Goal: Transaction & Acquisition: Download file/media

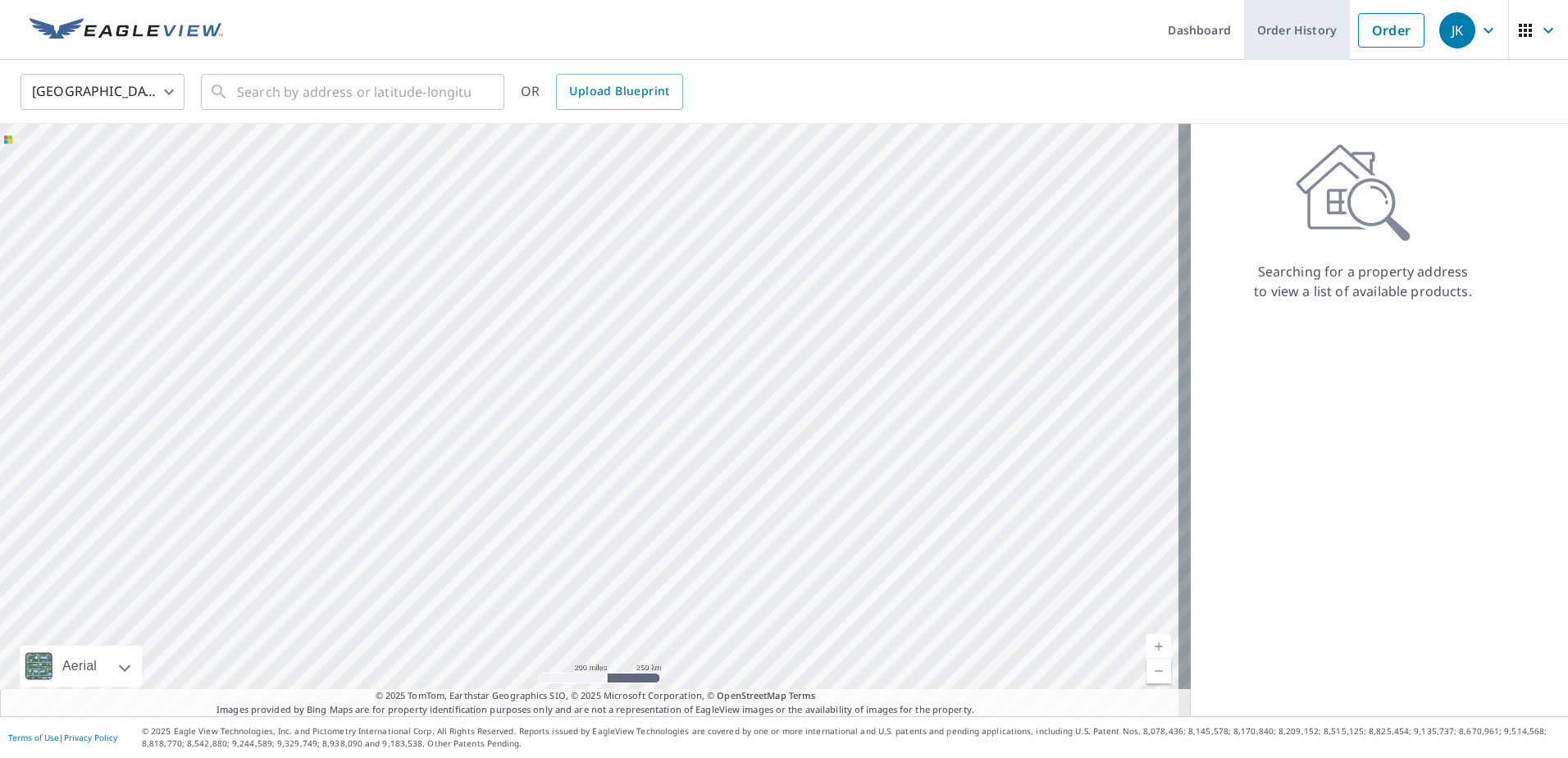
click at [1266, 33] on link "Order History" at bounding box center [1296, 30] width 106 height 60
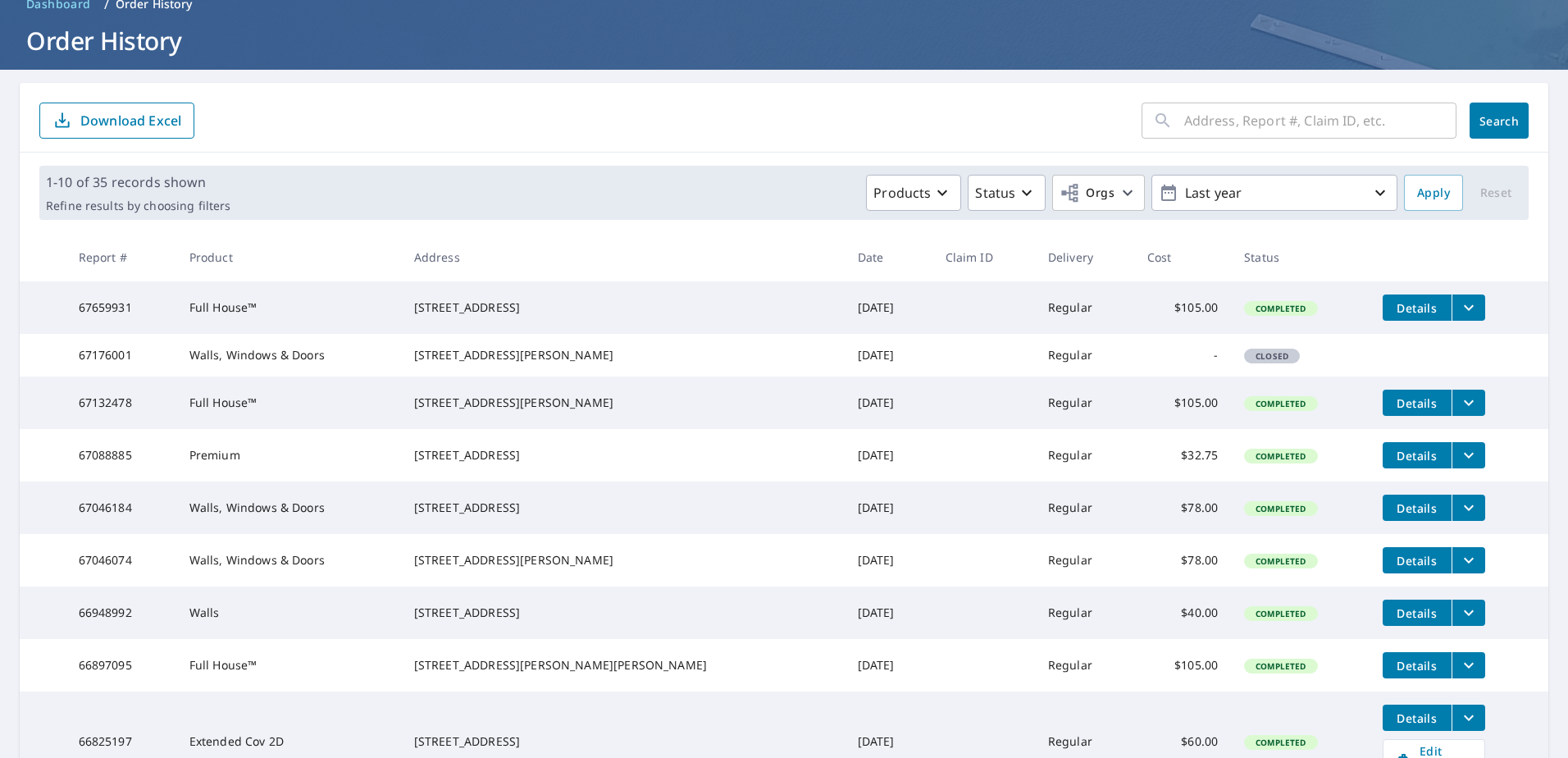
scroll to position [164, 0]
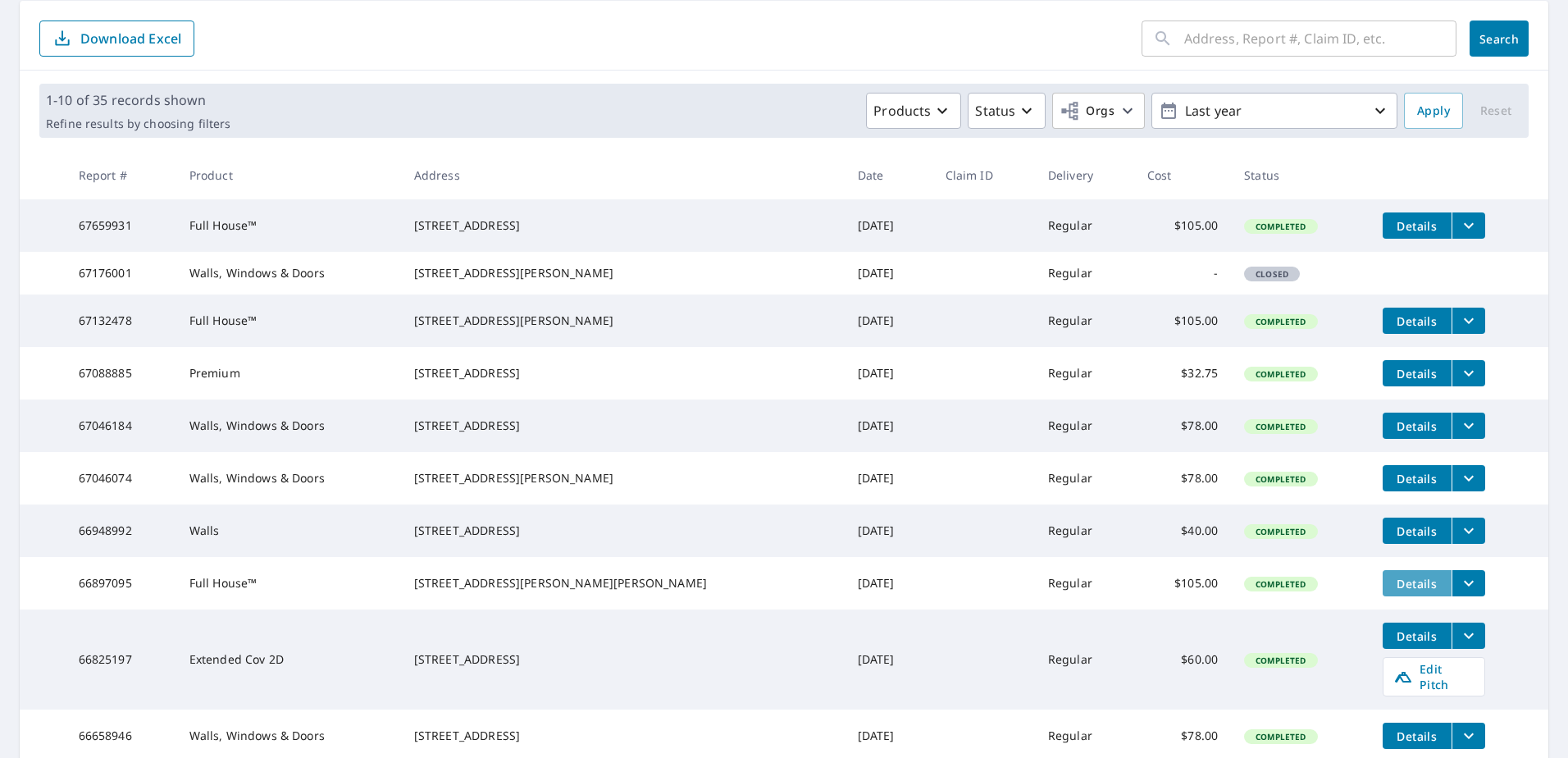
click at [1393, 591] on span "Details" at bounding box center [1417, 583] width 49 height 15
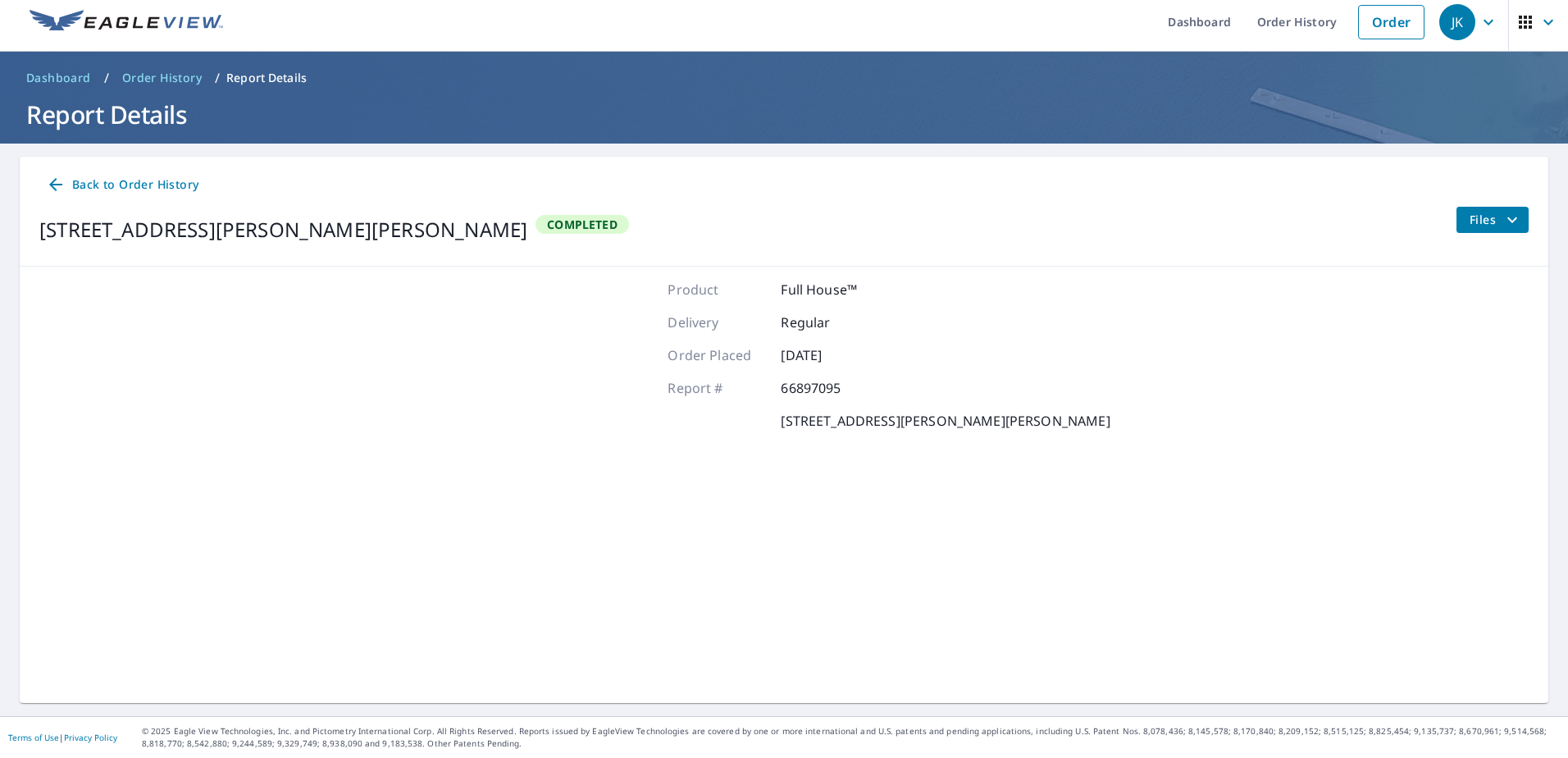
scroll to position [8, 0]
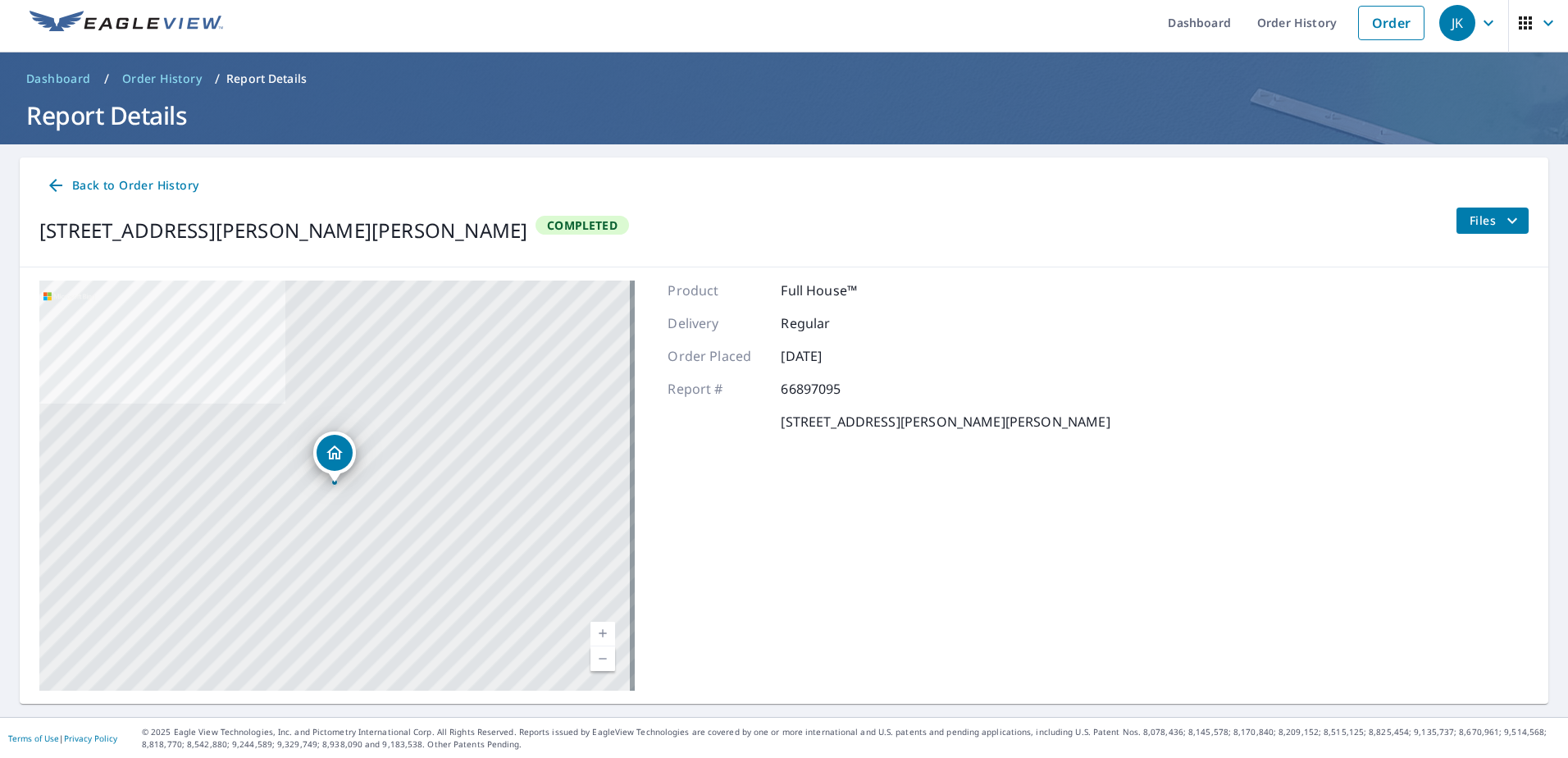
click at [1488, 219] on span "Files" at bounding box center [1496, 220] width 52 height 19
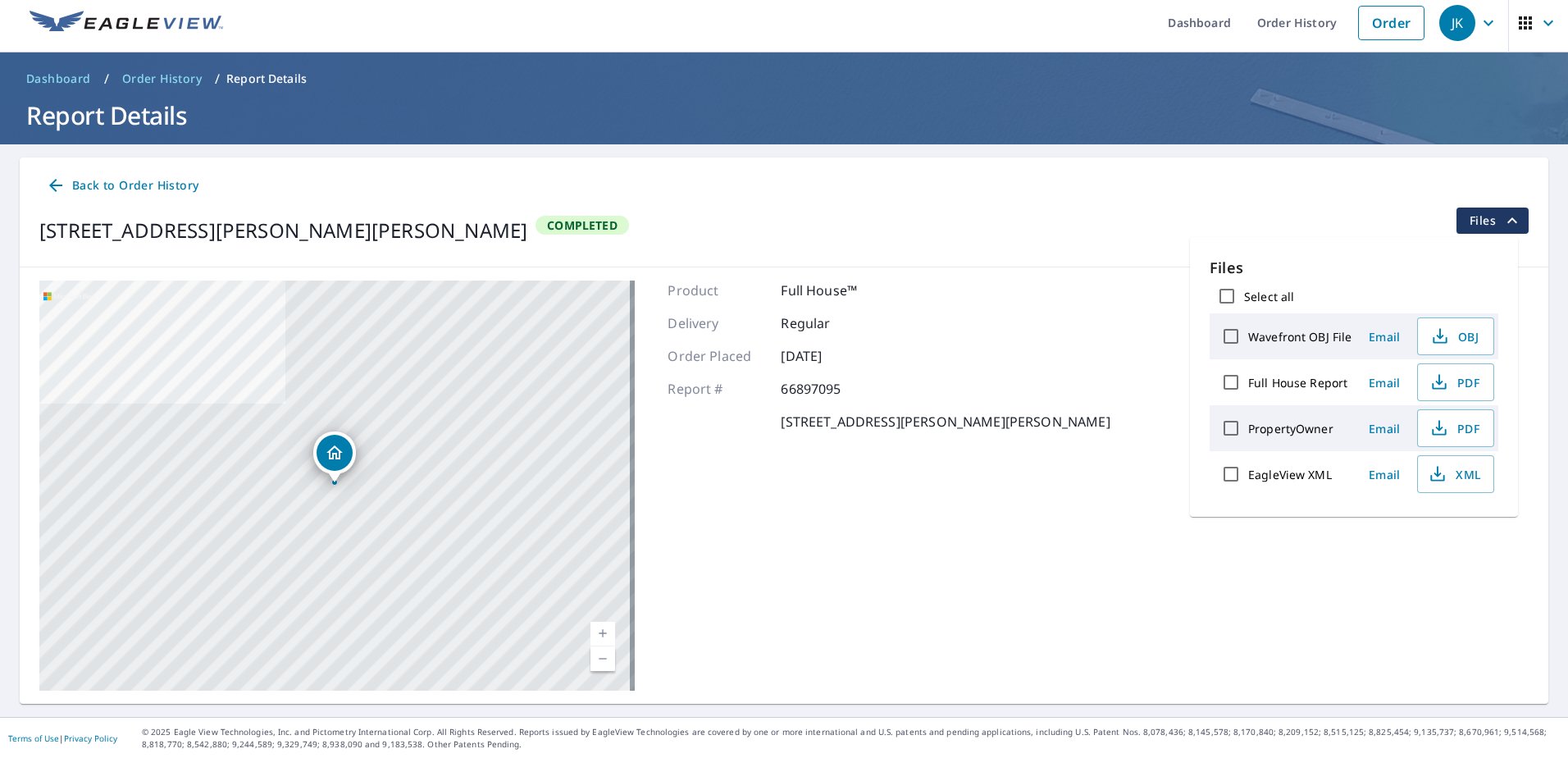
click at [1229, 379] on input "Full House Report" at bounding box center [1231, 382] width 35 height 35
checkbox input "true"
click at [1435, 530] on span "Download" at bounding box center [1435, 530] width 87 height 19
